Goal: Transaction & Acquisition: Purchase product/service

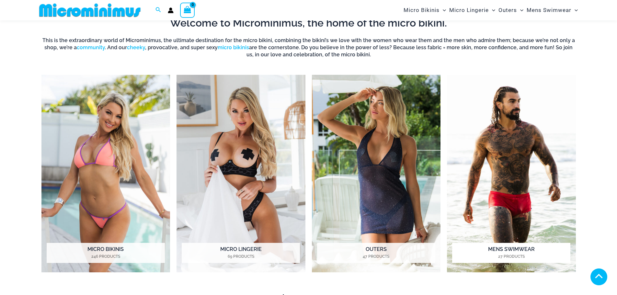
scroll to position [287, 0]
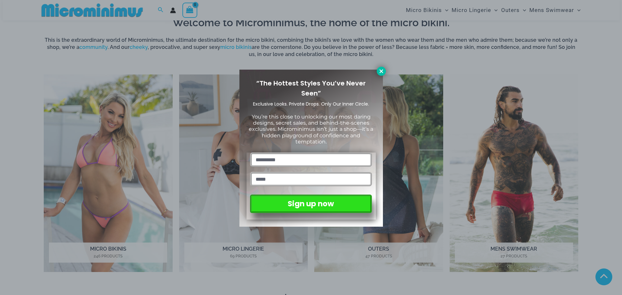
click at [380, 73] on icon at bounding box center [381, 71] width 6 height 6
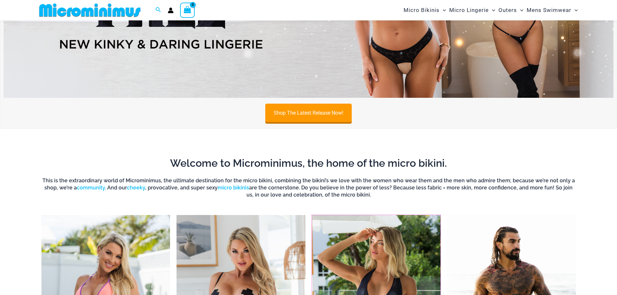
scroll to position [28, 0]
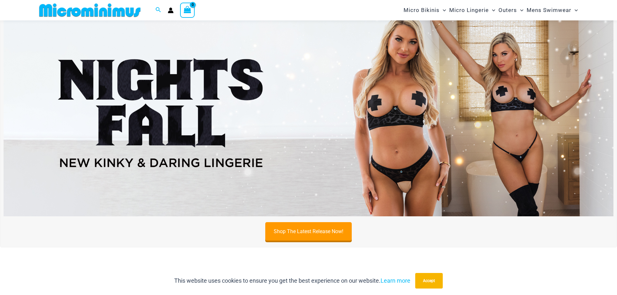
click at [143, 80] on img at bounding box center [309, 112] width 610 height 207
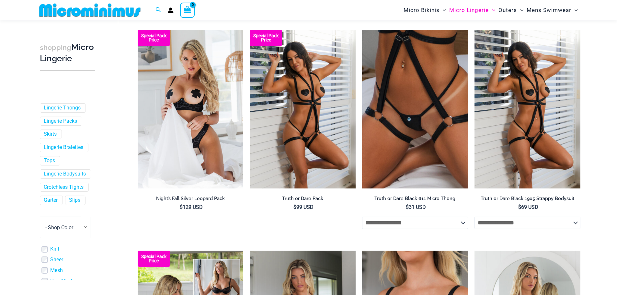
scroll to position [92, 0]
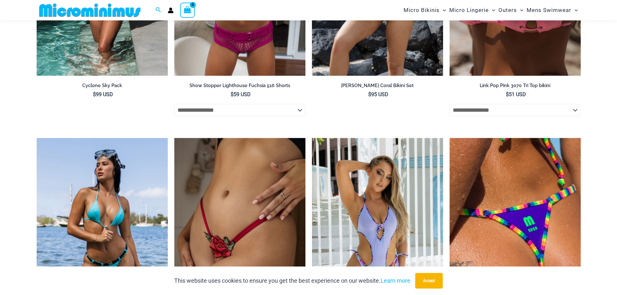
scroll to position [1646, 0]
